Goal: Information Seeking & Learning: Learn about a topic

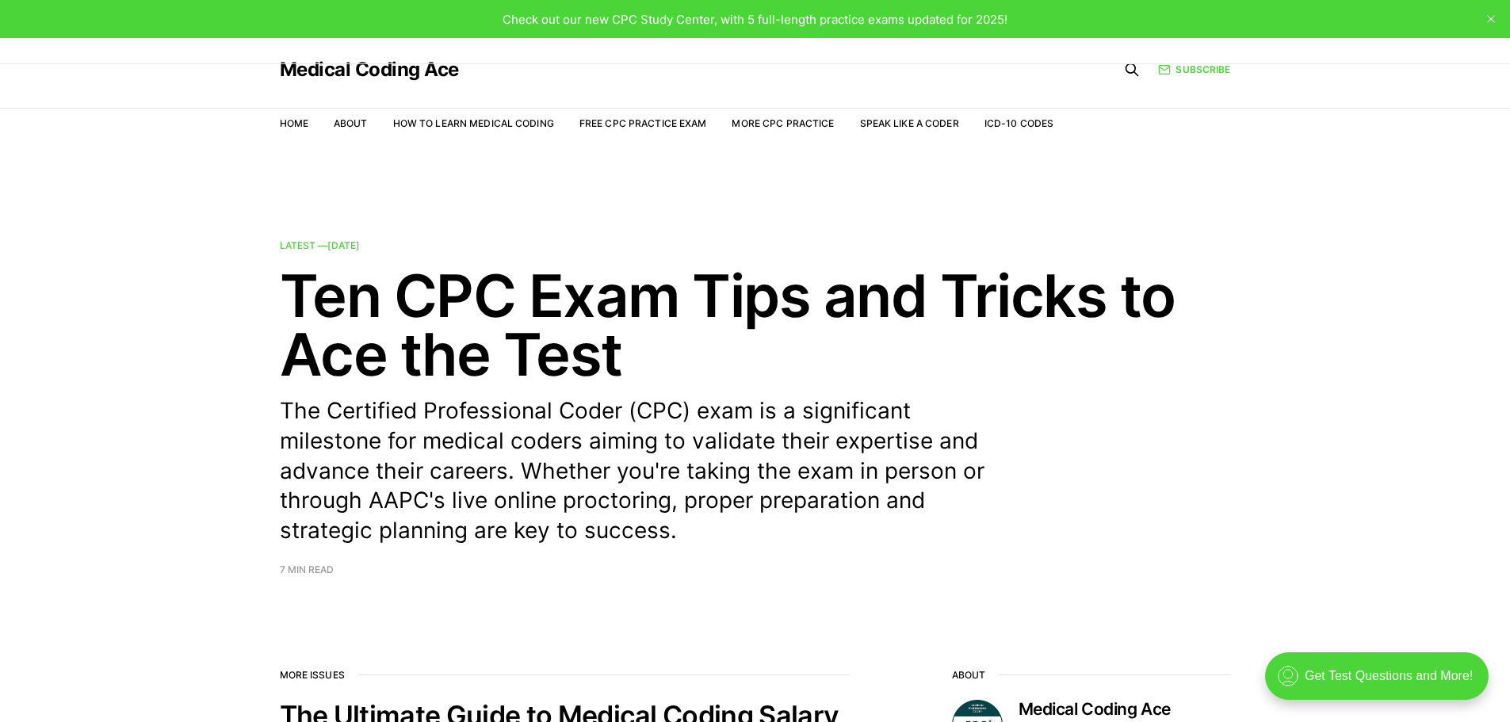
click at [660, 115] on nav "Home About How to Learn Medical Coding Free CPC Practice Exam More CPC Practice…" at bounding box center [667, 123] width 775 height 44
drag, startPoint x: 805, startPoint y: 117, endPoint x: 781, endPoint y: 120, distance: 24.1
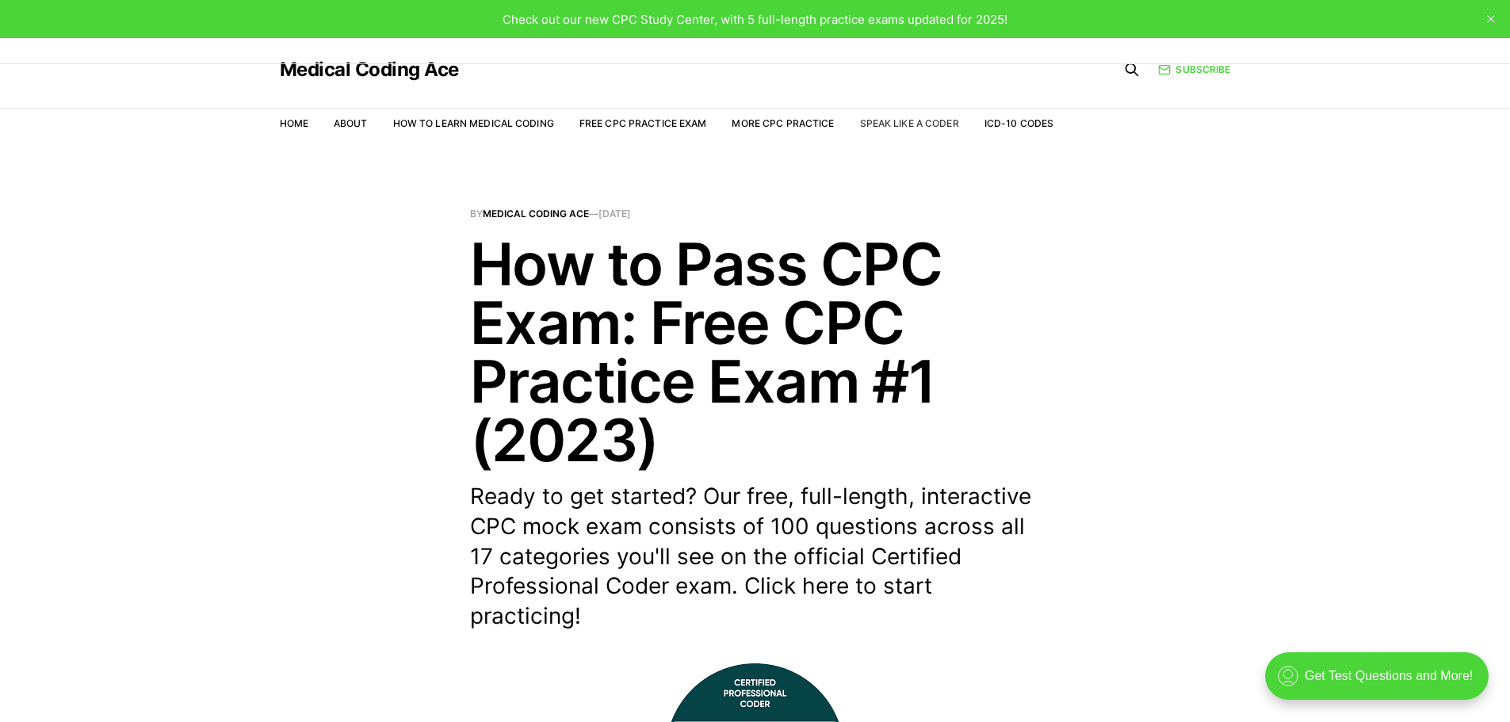
click at [934, 123] on link "Speak Like a Coder" at bounding box center [909, 123] width 99 height 12
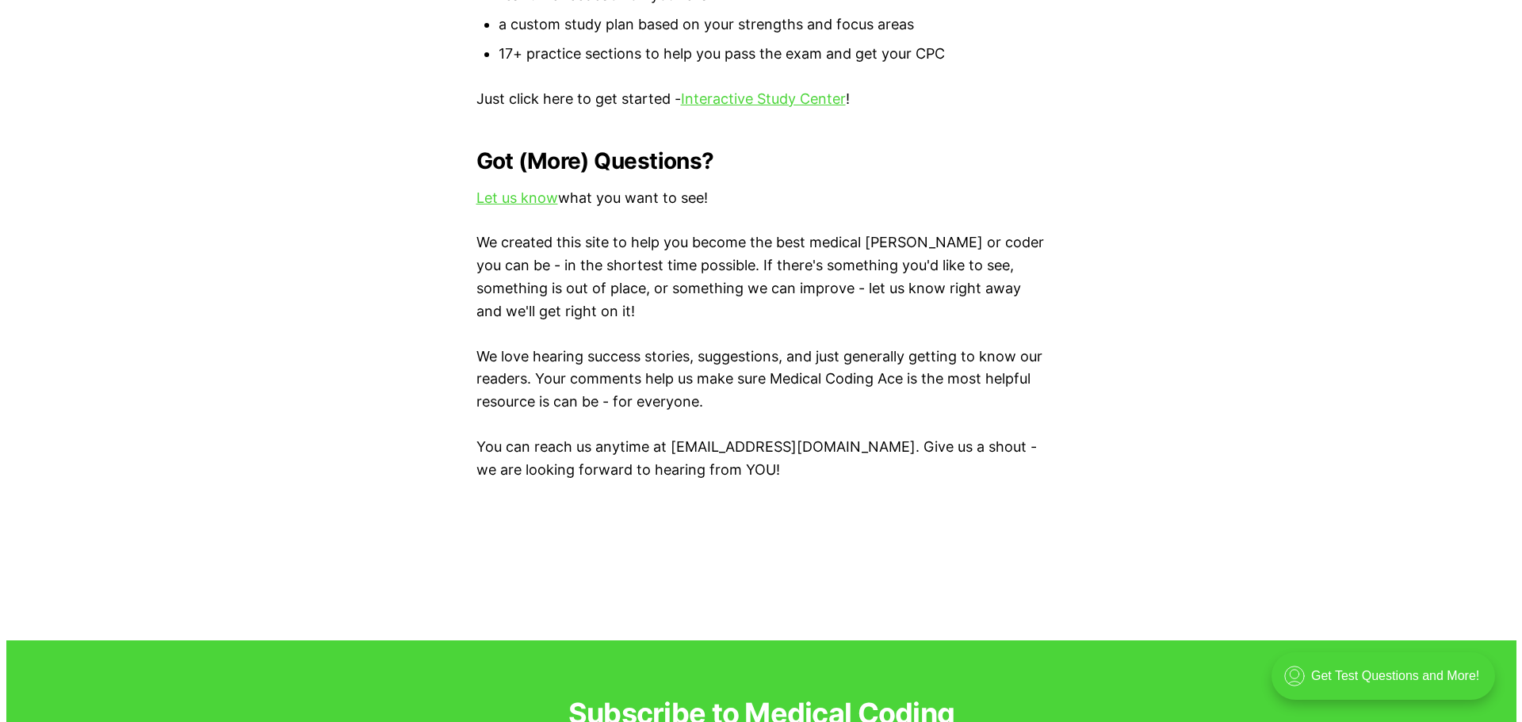
scroll to position [2345, 0]
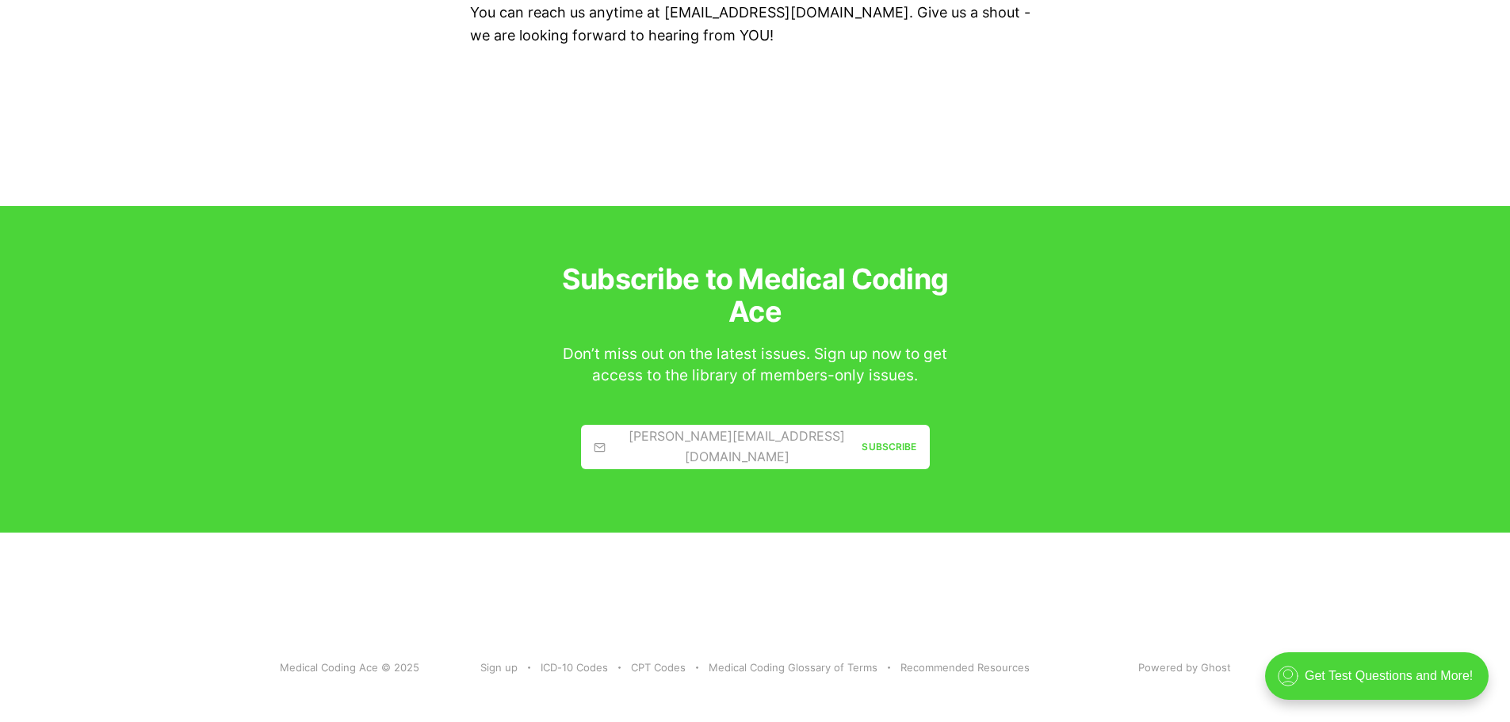
click at [698, 436] on div "[PERSON_NAME][EMAIL_ADDRESS][DOMAIN_NAME]" at bounding box center [728, 447] width 269 height 40
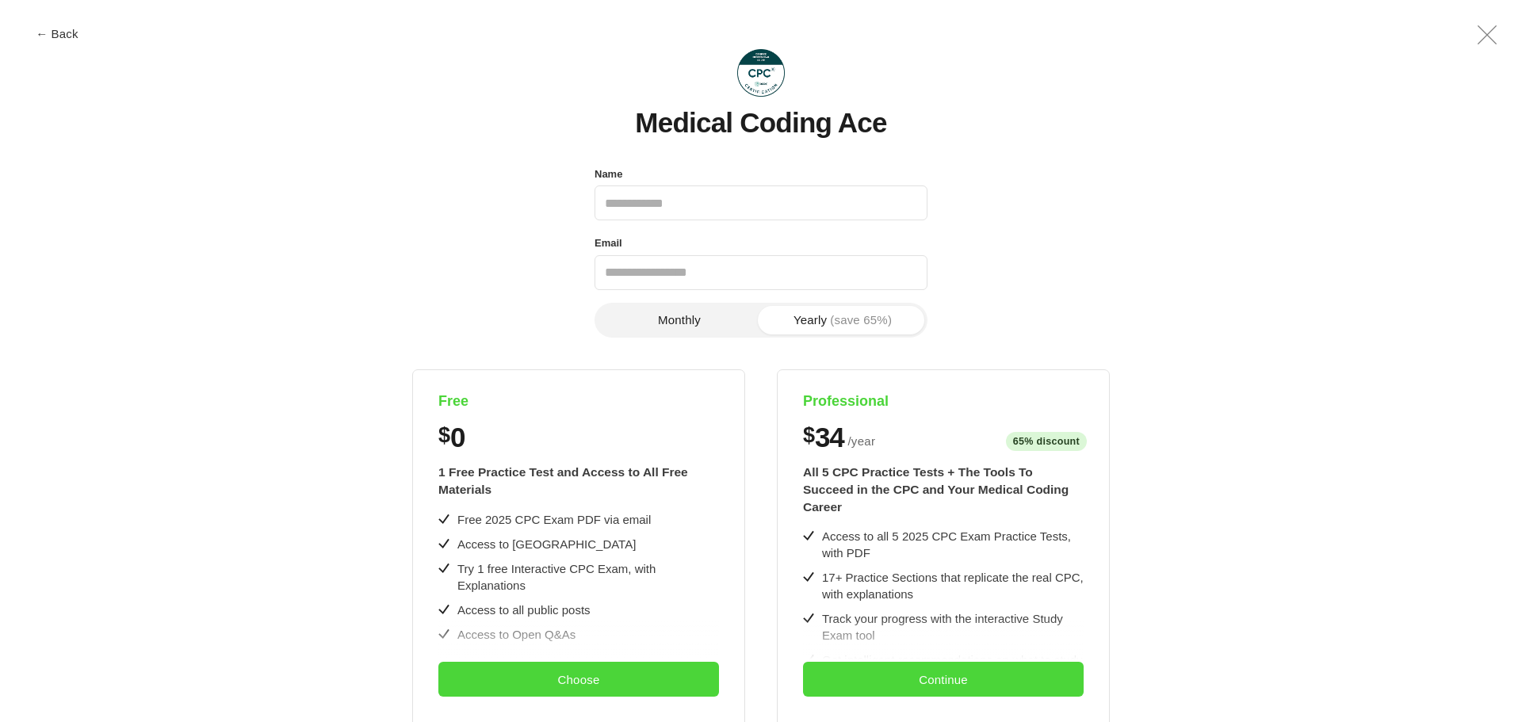
scroll to position [0, 0]
type input "*"
type input "*****"
type input "**********"
click at [562, 676] on button "Choose" at bounding box center [578, 679] width 281 height 35
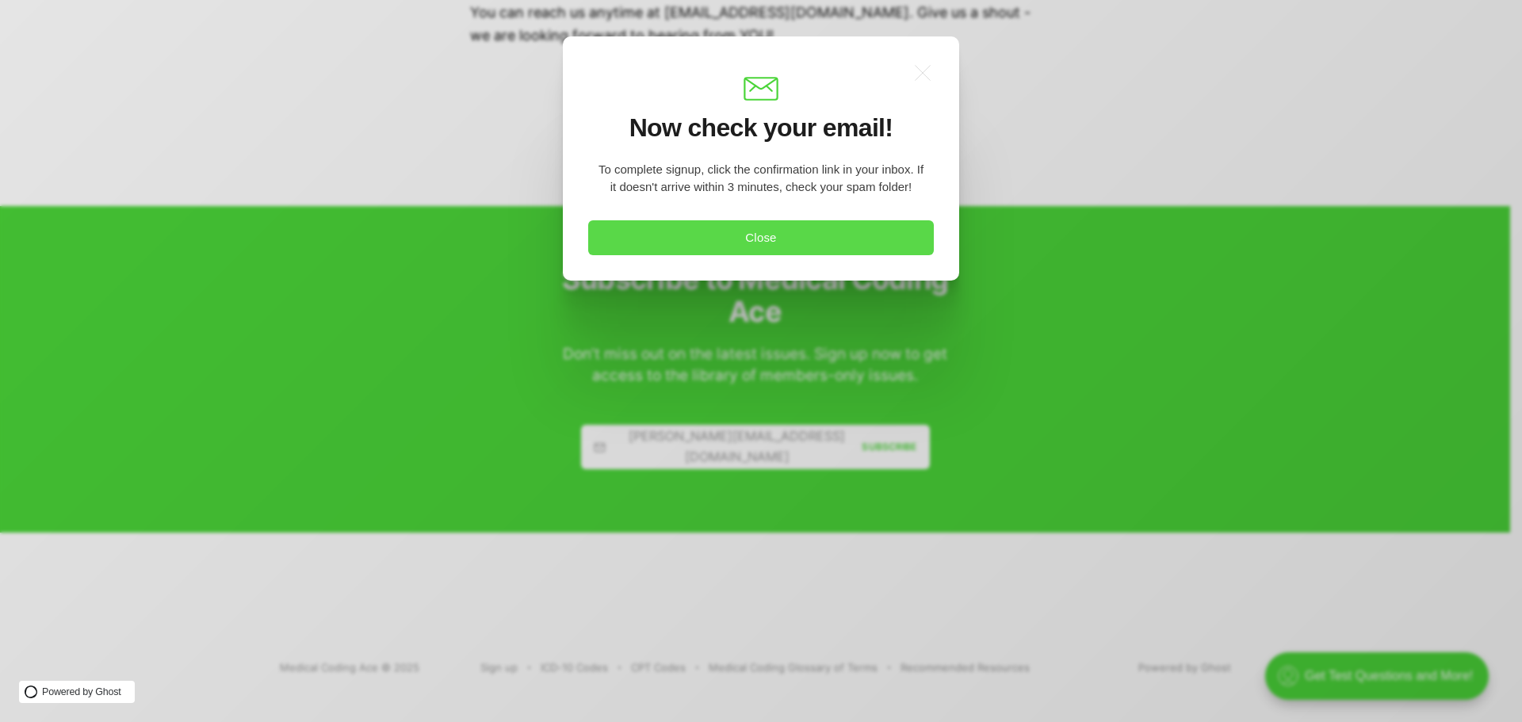
click at [758, 227] on button "Close" at bounding box center [761, 237] width 346 height 35
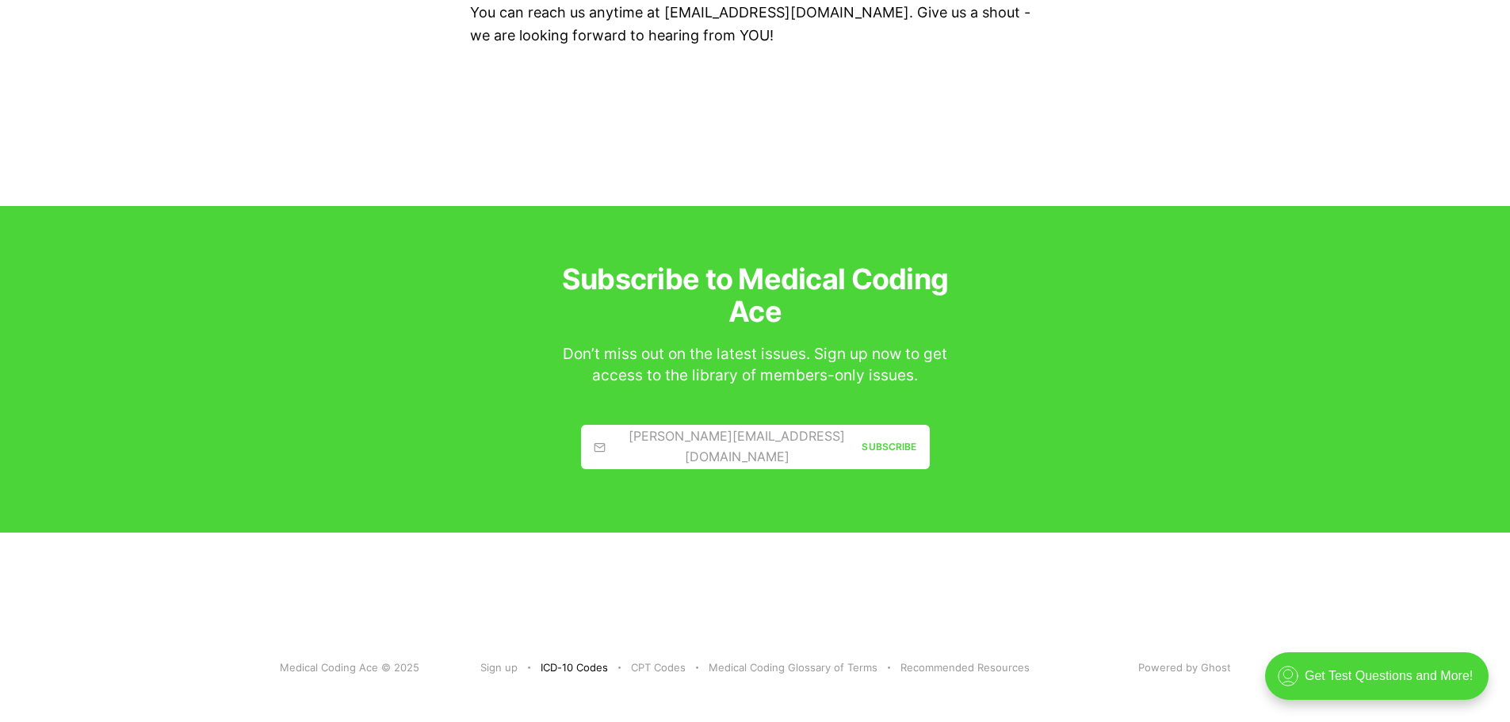
click at [572, 660] on link "ICD-10 Codes" at bounding box center [574, 668] width 67 height 17
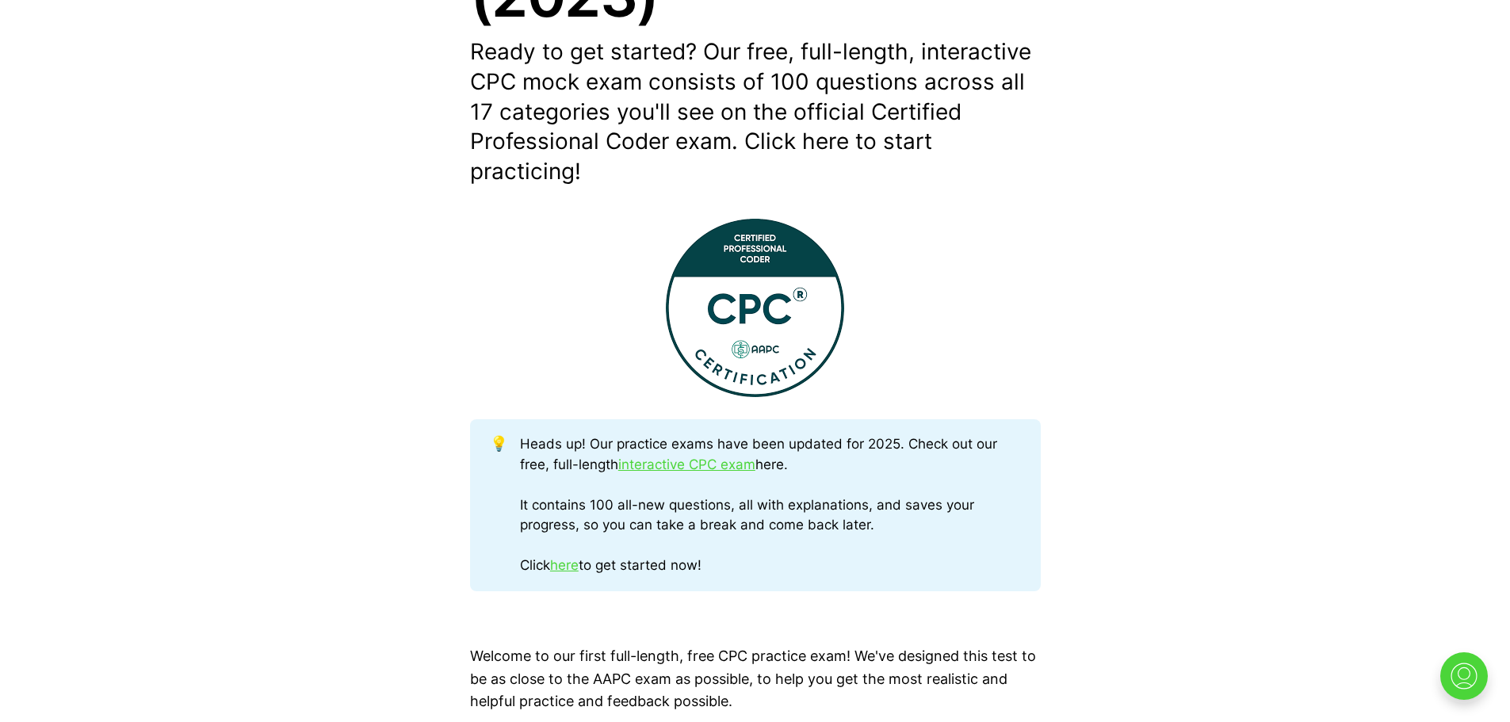
scroll to position [476, 0]
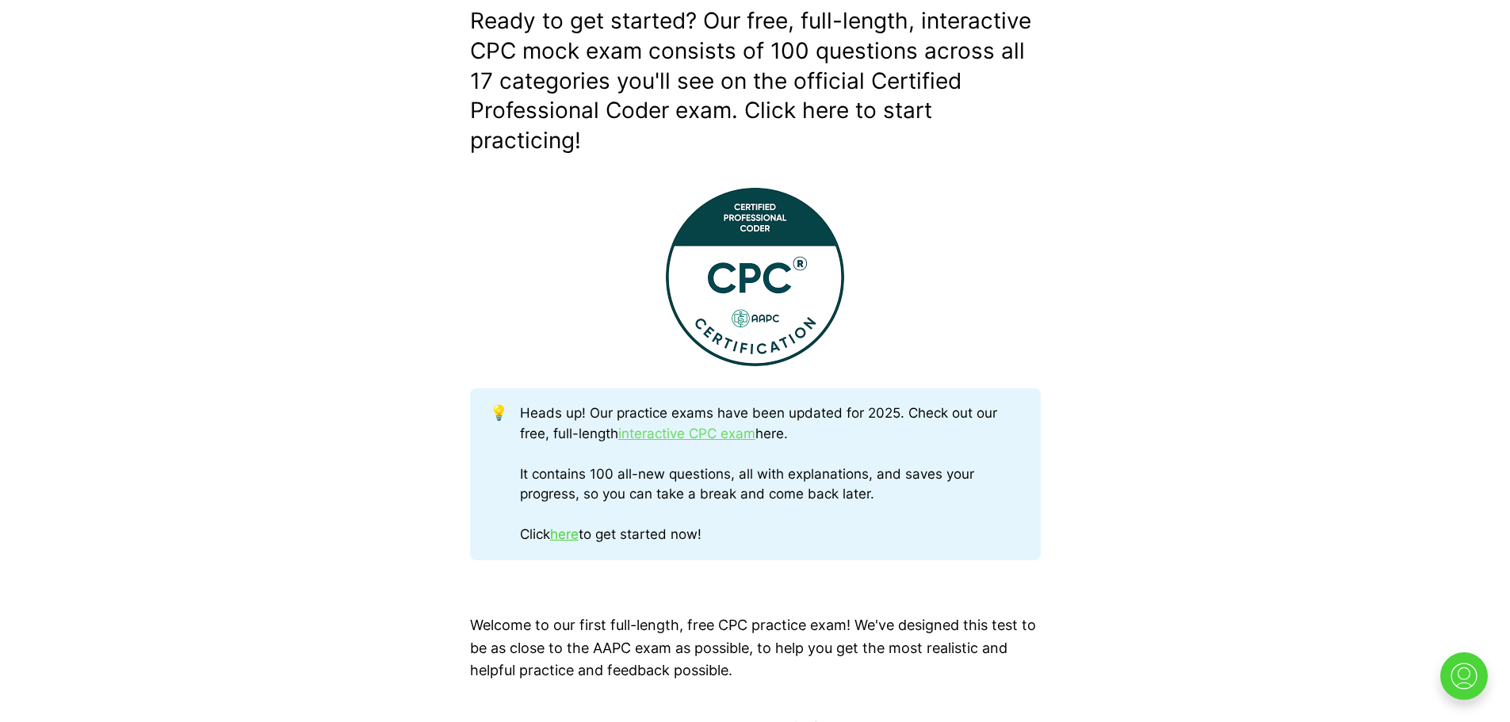
click at [646, 431] on link "interactive CPC exam" at bounding box center [686, 434] width 137 height 16
